Goal: Task Accomplishment & Management: Complete application form

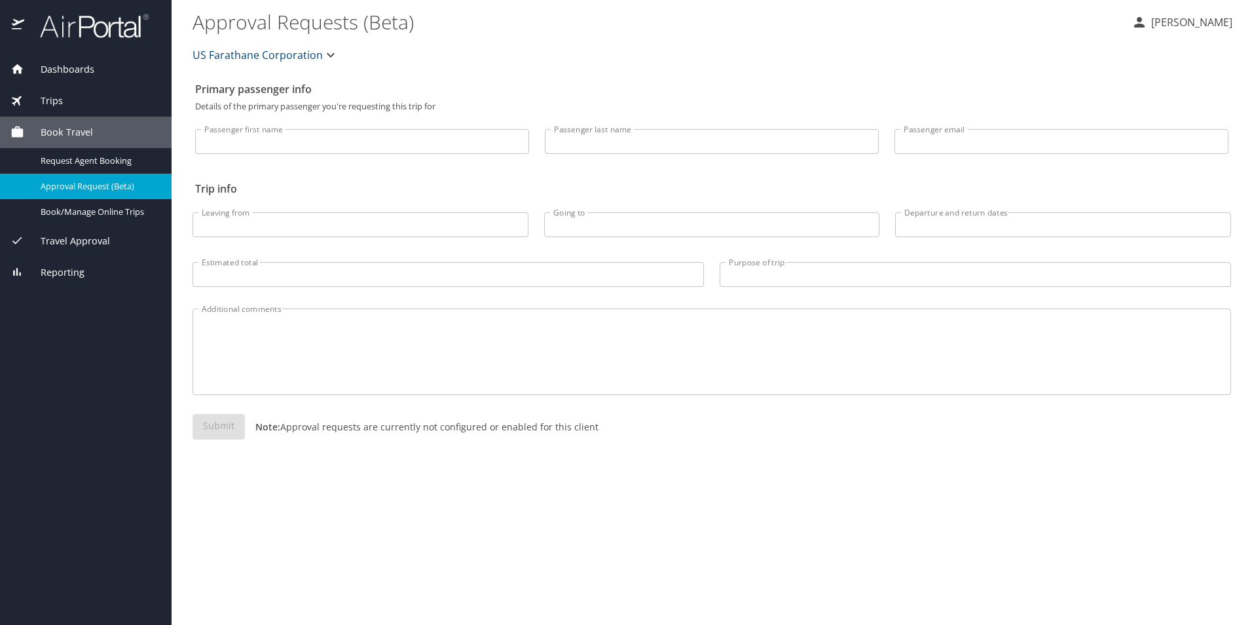
click at [391, 235] on input "Leaving from" at bounding box center [360, 224] width 336 height 25
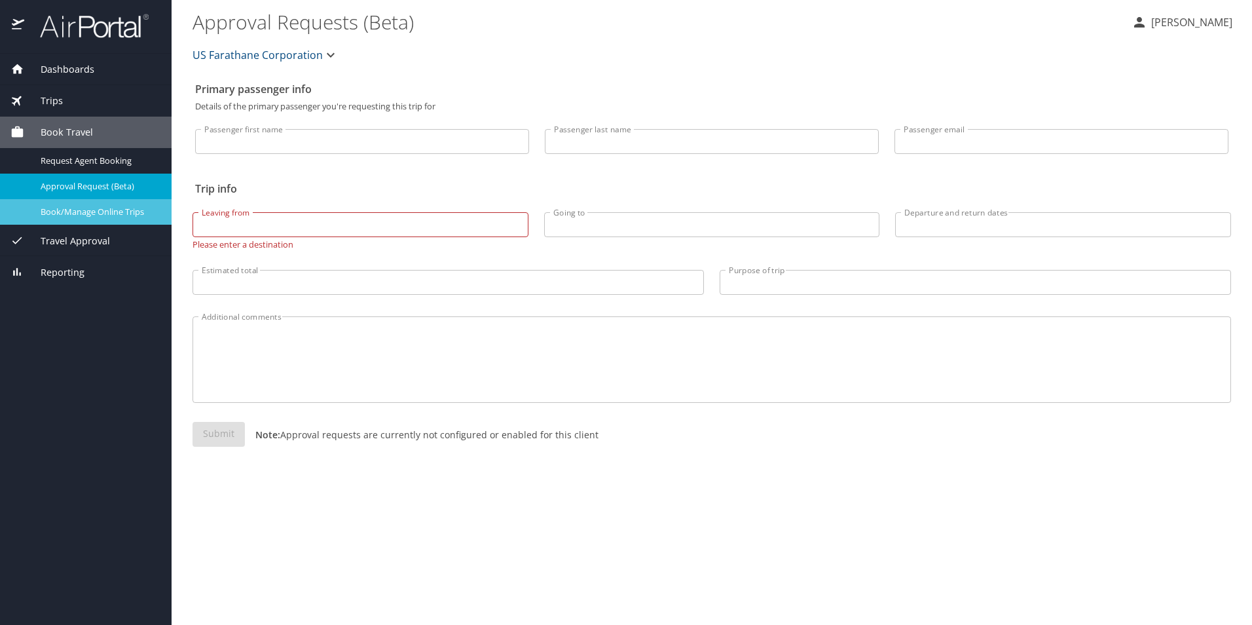
click at [80, 217] on span "Book/Manage Online Trips" at bounding box center [98, 212] width 115 height 12
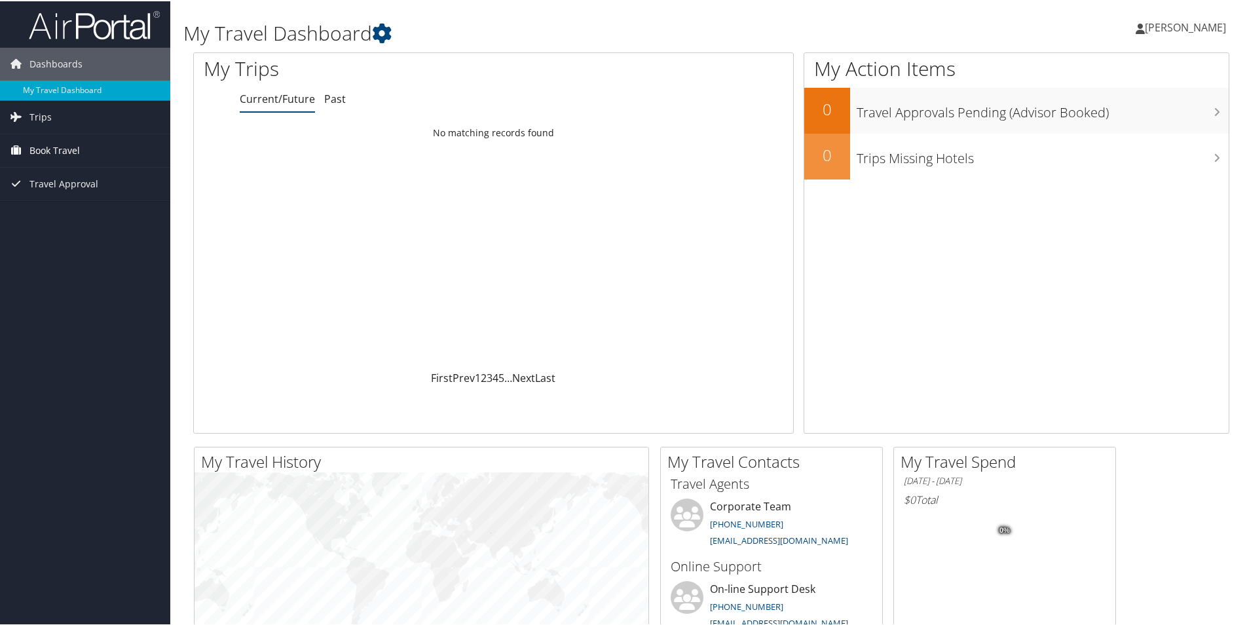
click at [52, 144] on span "Book Travel" at bounding box center [54, 149] width 50 height 33
click at [80, 170] on link "Agent Booking Request" at bounding box center [85, 176] width 170 height 20
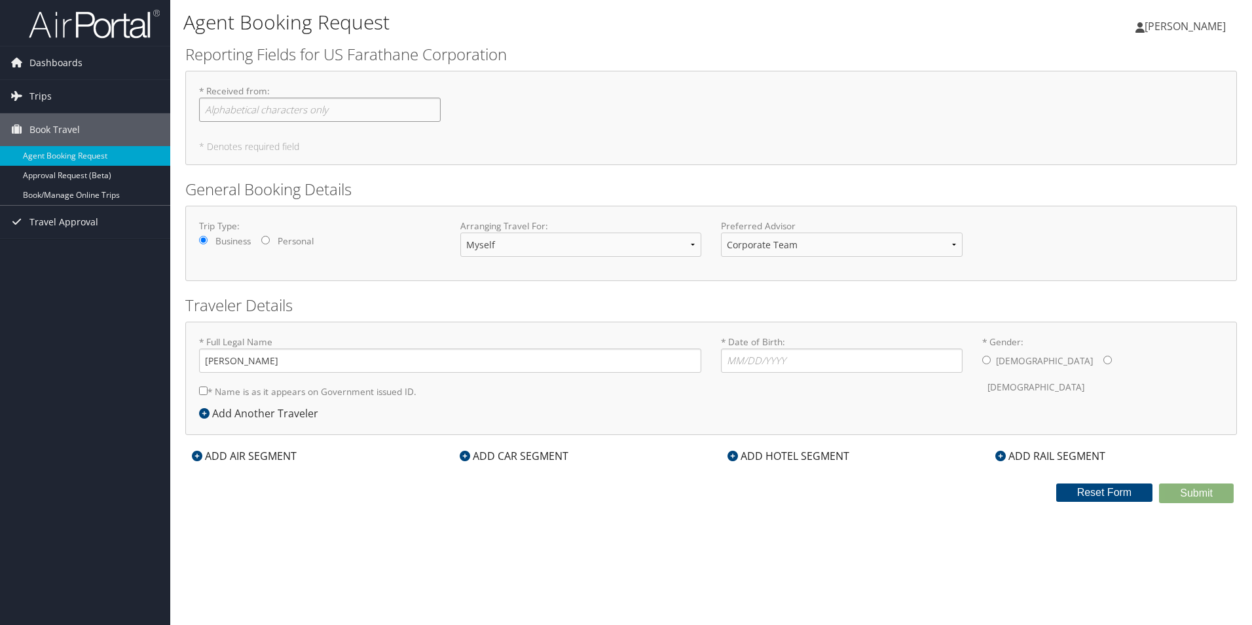
click at [332, 105] on input "* Received from : Required" at bounding box center [320, 110] width 242 height 24
click at [822, 249] on select "Corporate Team MotorCity Agent" at bounding box center [842, 244] width 242 height 24
click at [721, 232] on select "Corporate Team MotorCity Agent" at bounding box center [842, 244] width 242 height 24
click at [807, 245] on select "Corporate Team MotorCity Agent" at bounding box center [842, 244] width 242 height 24
click at [721, 232] on select "Corporate Team MotorCity Agent" at bounding box center [842, 244] width 242 height 24
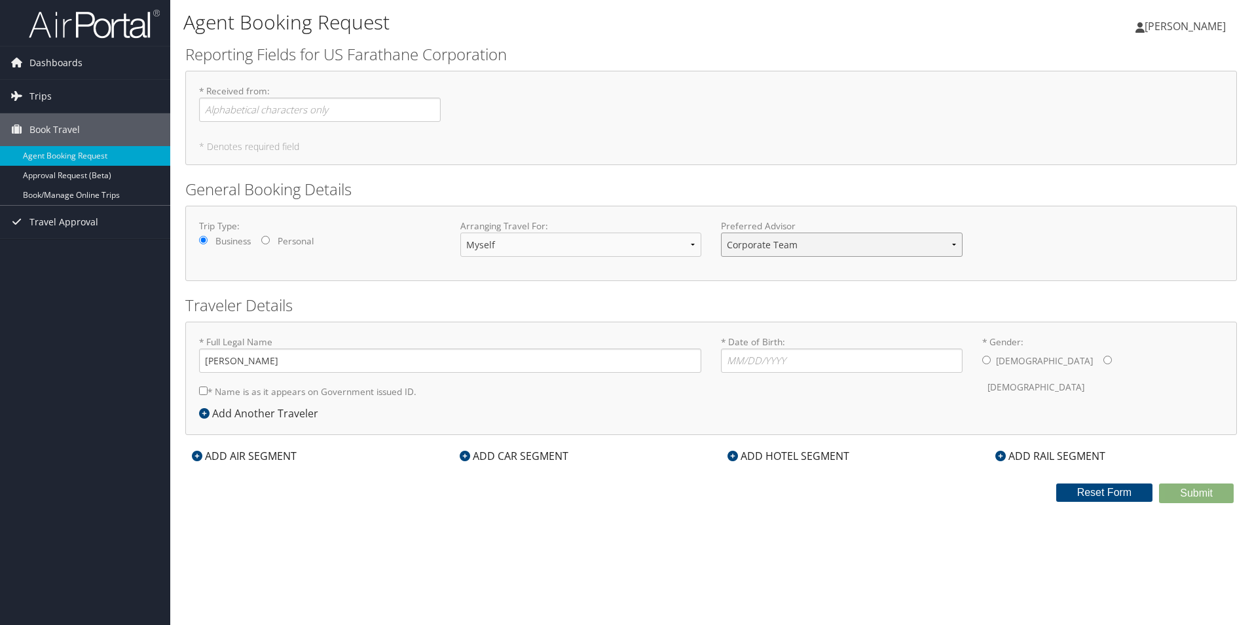
click at [955, 244] on select "Corporate Team MotorCity Agent" at bounding box center [842, 244] width 242 height 24
select select "[EMAIL_ADDRESS][DOMAIN_NAME]"
click at [721, 232] on select "Corporate Team MotorCity Agent" at bounding box center [842, 244] width 242 height 24
click at [751, 285] on form "Reporting Fields for US Farathane Corporation * Received from : Required * Deno…" at bounding box center [711, 273] width 1052 height 460
click at [315, 115] on input "* Received from : Required" at bounding box center [320, 110] width 242 height 24
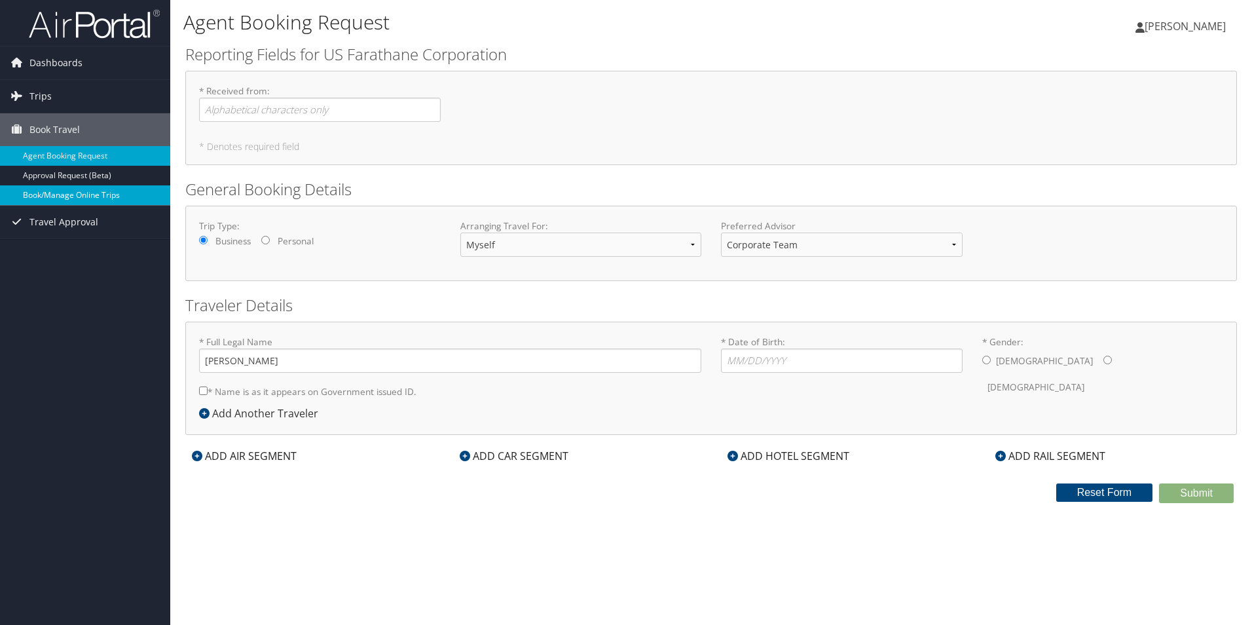
click at [36, 187] on link "Book/Manage Online Trips" at bounding box center [85, 195] width 170 height 20
